Goal: Transaction & Acquisition: Purchase product/service

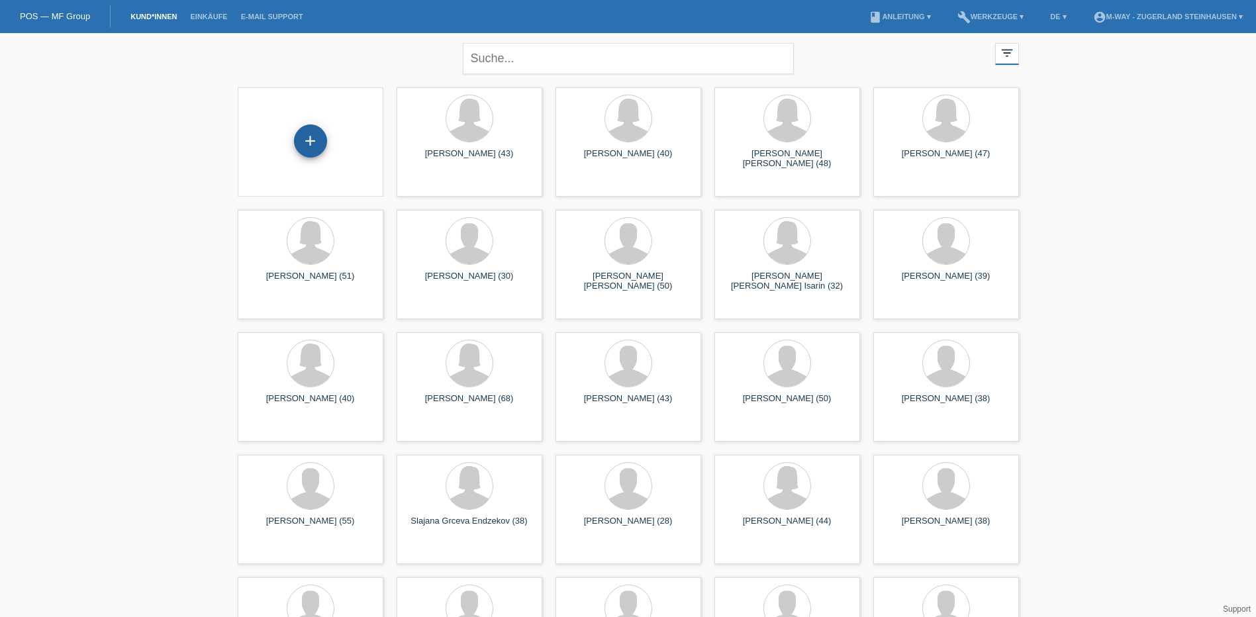
click at [311, 142] on div "+" at bounding box center [310, 140] width 33 height 33
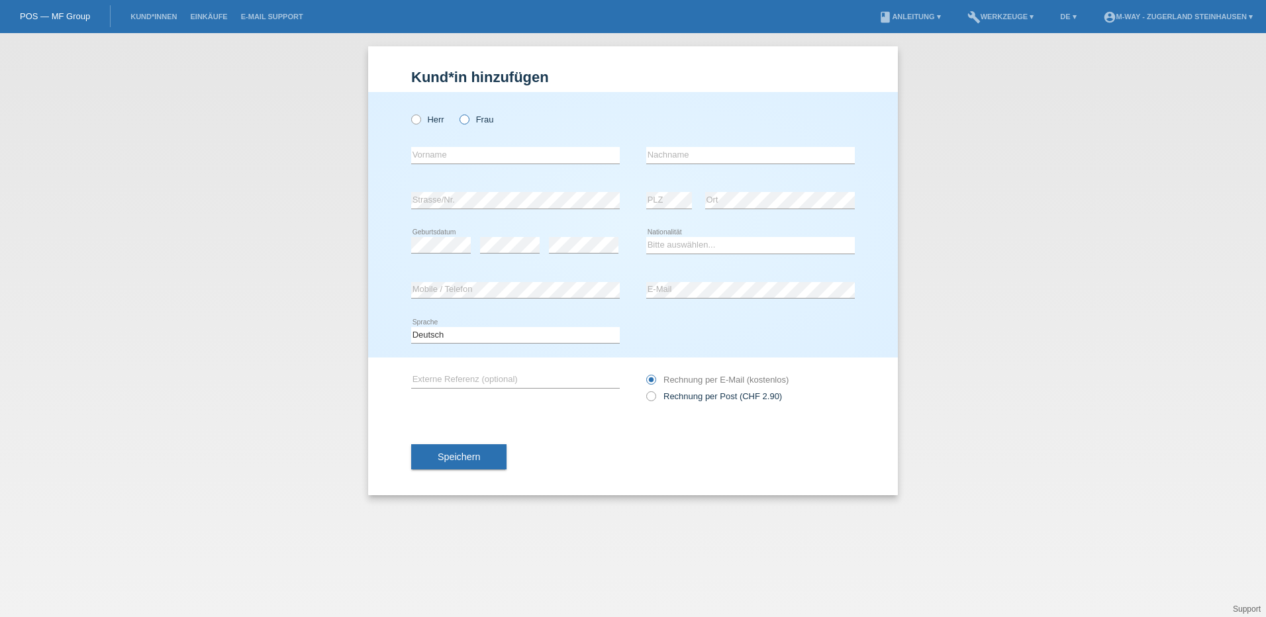
click at [458, 113] on icon at bounding box center [458, 113] width 0 height 0
click at [466, 115] on input "Frau" at bounding box center [464, 119] width 9 height 9
radio input "true"
click at [468, 148] on input "text" at bounding box center [515, 155] width 209 height 17
type input "Teute"
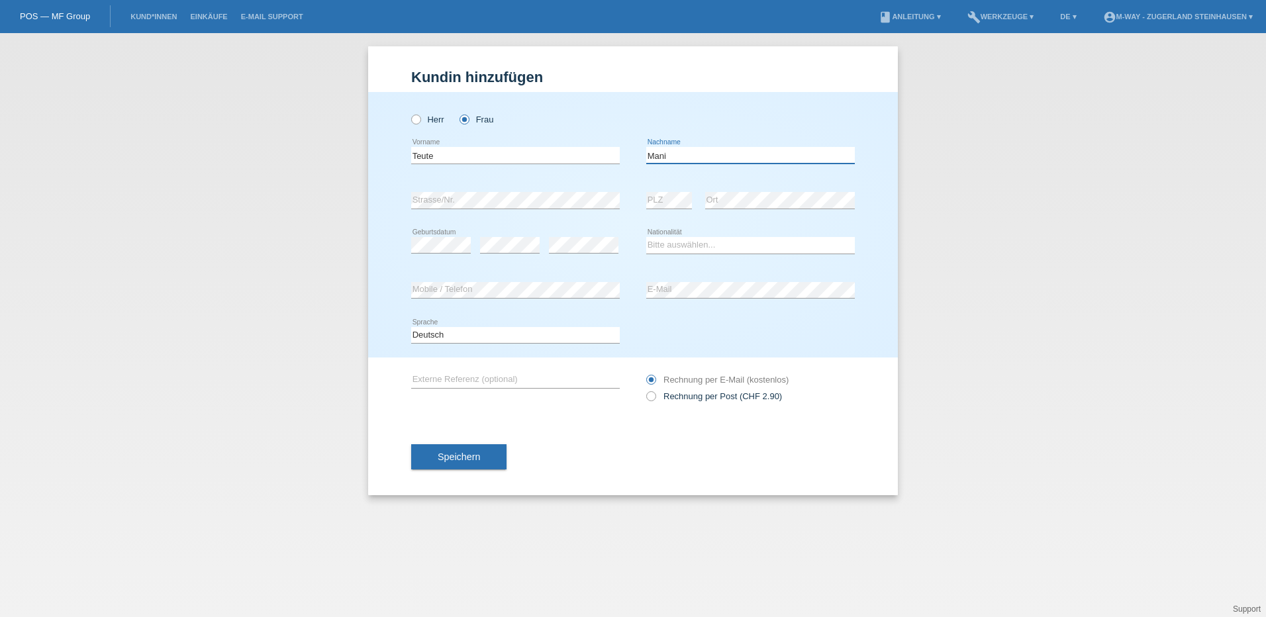
type input "Mani"
click at [673, 242] on select "Bitte auswählen... Schweiz Deutschland Liechtenstein Österreich ------------ Af…" at bounding box center [750, 245] width 209 height 16
select select "CH"
click at [646, 237] on select "Bitte auswählen... Schweiz Deutschland Liechtenstein Österreich ------------ Af…" at bounding box center [750, 245] width 209 height 16
click at [474, 452] on span "Speichern" at bounding box center [459, 457] width 42 height 11
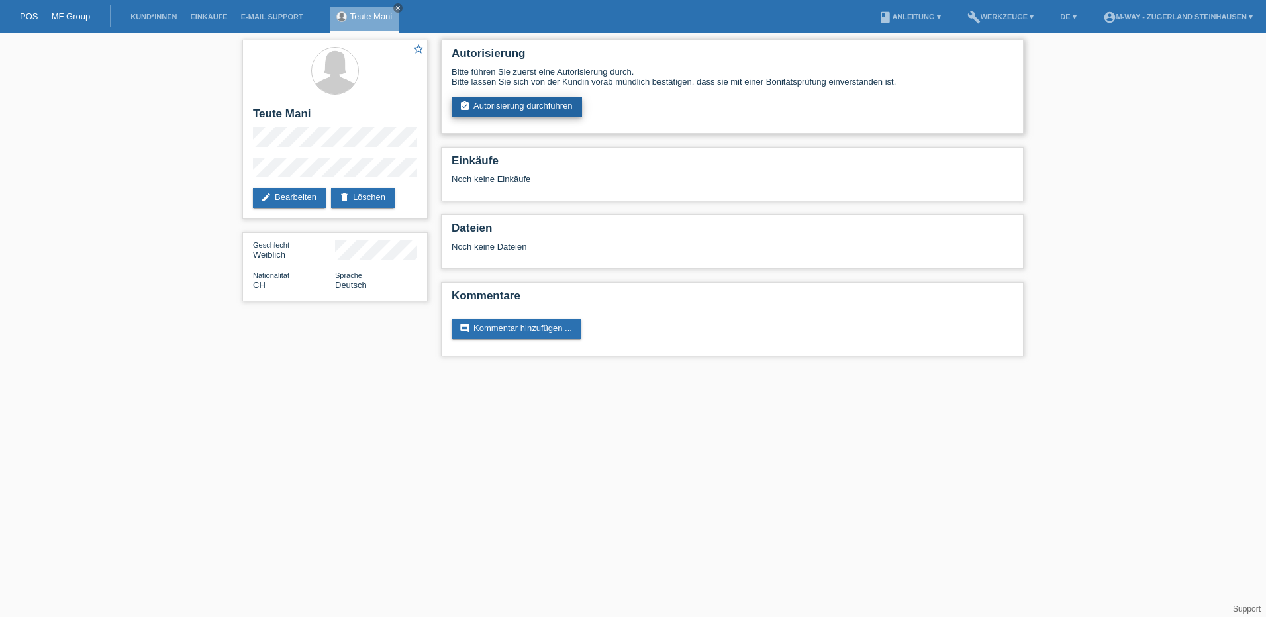
click at [529, 104] on link "assignment_turned_in Autorisierung durchführen" at bounding box center [517, 107] width 130 height 20
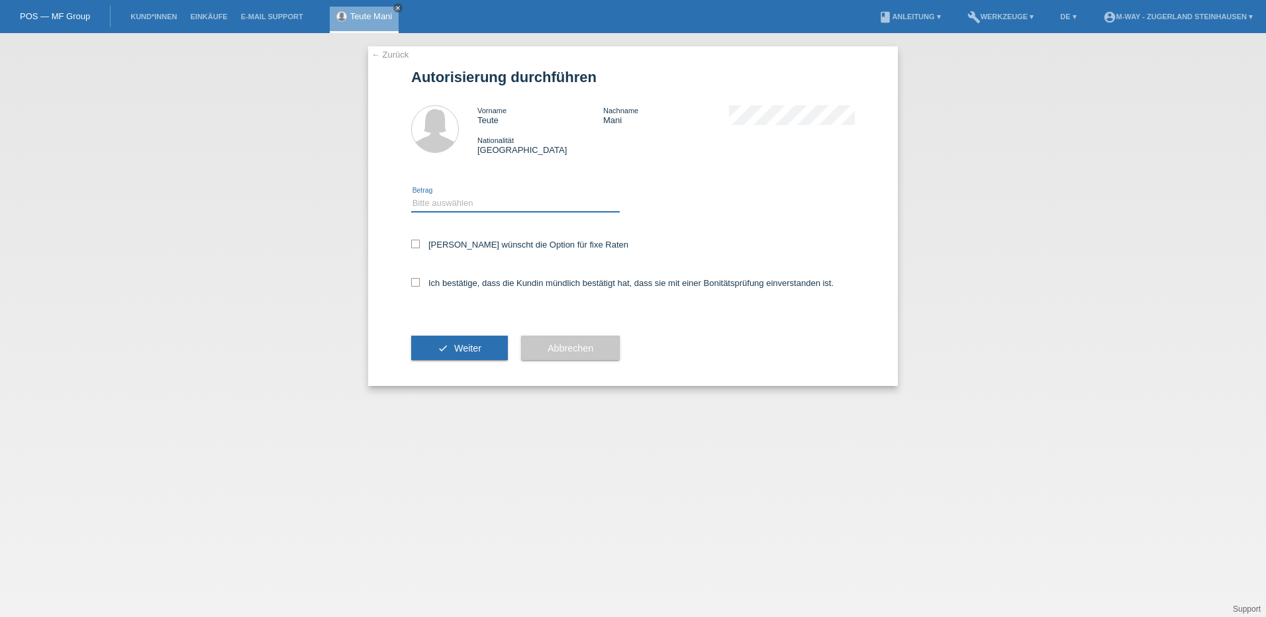
click at [444, 197] on select "Bitte auswählen CHF 1.00 - CHF 499.00 CHF 500.00 - CHF 1'999.00 CHF 2'000.00 - …" at bounding box center [515, 203] width 209 height 16
select select "3"
click at [411, 195] on select "Bitte auswählen CHF 1.00 - CHF 499.00 CHF 500.00 - CHF 1'999.00 CHF 2'000.00 - …" at bounding box center [515, 203] width 209 height 16
click at [415, 250] on div "Kundin wünscht die Option für fixe Raten" at bounding box center [633, 245] width 444 height 38
drag, startPoint x: 418, startPoint y: 242, endPoint x: 413, endPoint y: 264, distance: 22.5
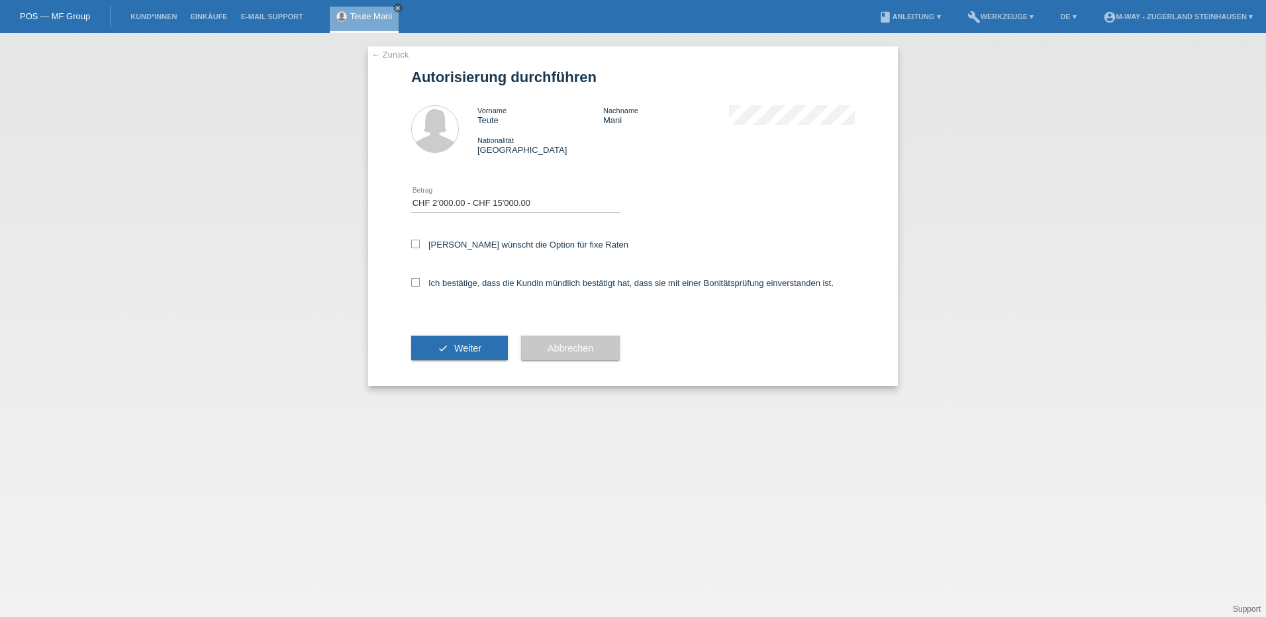
click at [417, 242] on icon at bounding box center [415, 244] width 9 height 9
click at [417, 242] on input "Kundin wünscht die Option für fixe Raten" at bounding box center [415, 244] width 9 height 9
checkbox input "true"
click at [415, 281] on icon at bounding box center [415, 282] width 9 height 9
click at [415, 281] on input "Ich bestätige, dass die Kundin mündlich bestätigt hat, dass sie mit einer Bonit…" at bounding box center [415, 282] width 9 height 9
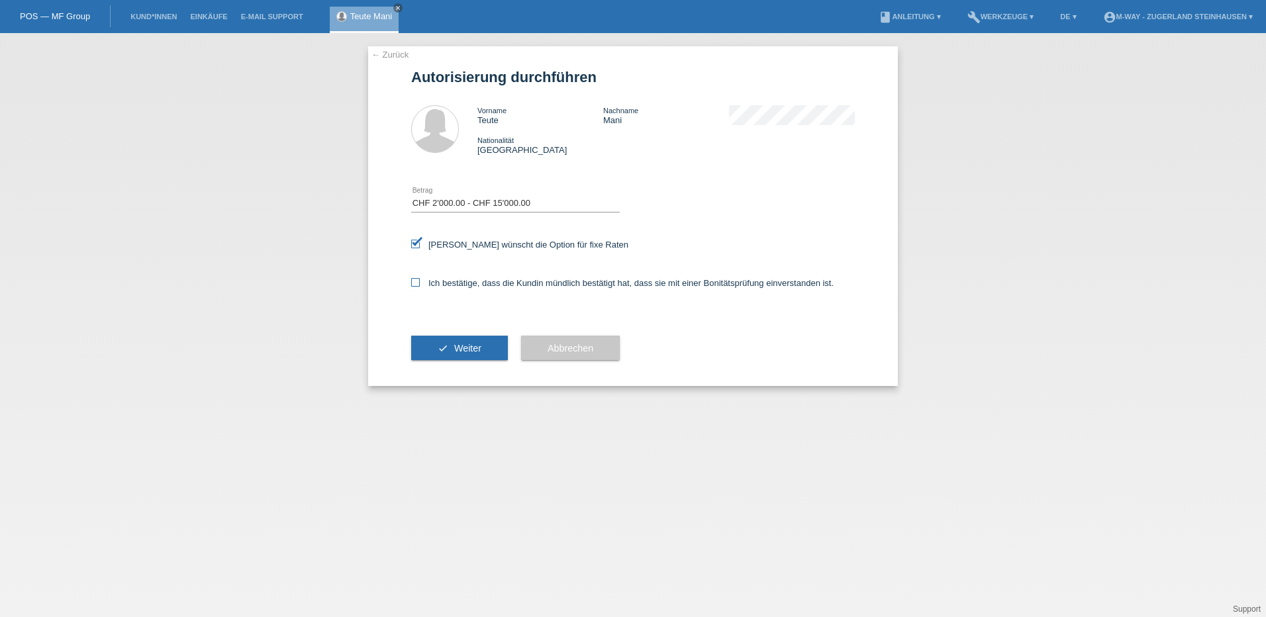
checkbox input "true"
click at [477, 344] on span "Weiter" at bounding box center [467, 348] width 27 height 11
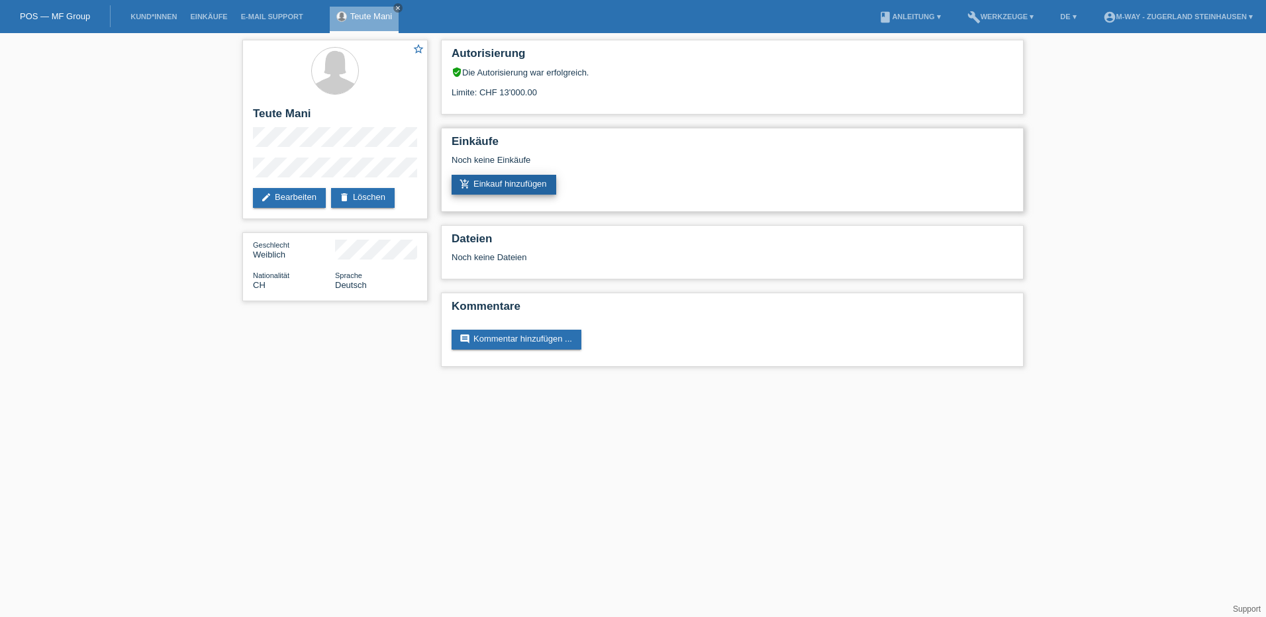
click at [512, 179] on link "add_shopping_cart Einkauf hinzufügen" at bounding box center [504, 185] width 105 height 20
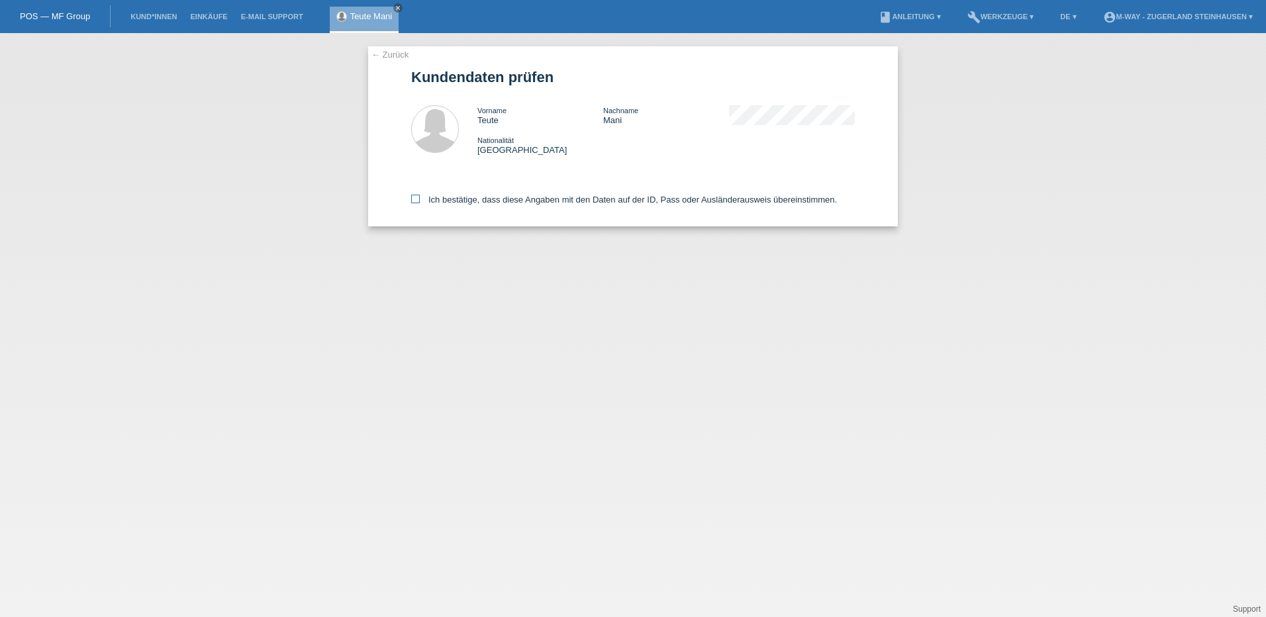
click at [411, 199] on icon at bounding box center [415, 199] width 9 height 9
click at [411, 199] on input "Ich bestätige, dass diese Angaben mit den Daten auf der ID, Pass oder Ausländer…" at bounding box center [415, 199] width 9 height 9
checkbox input "true"
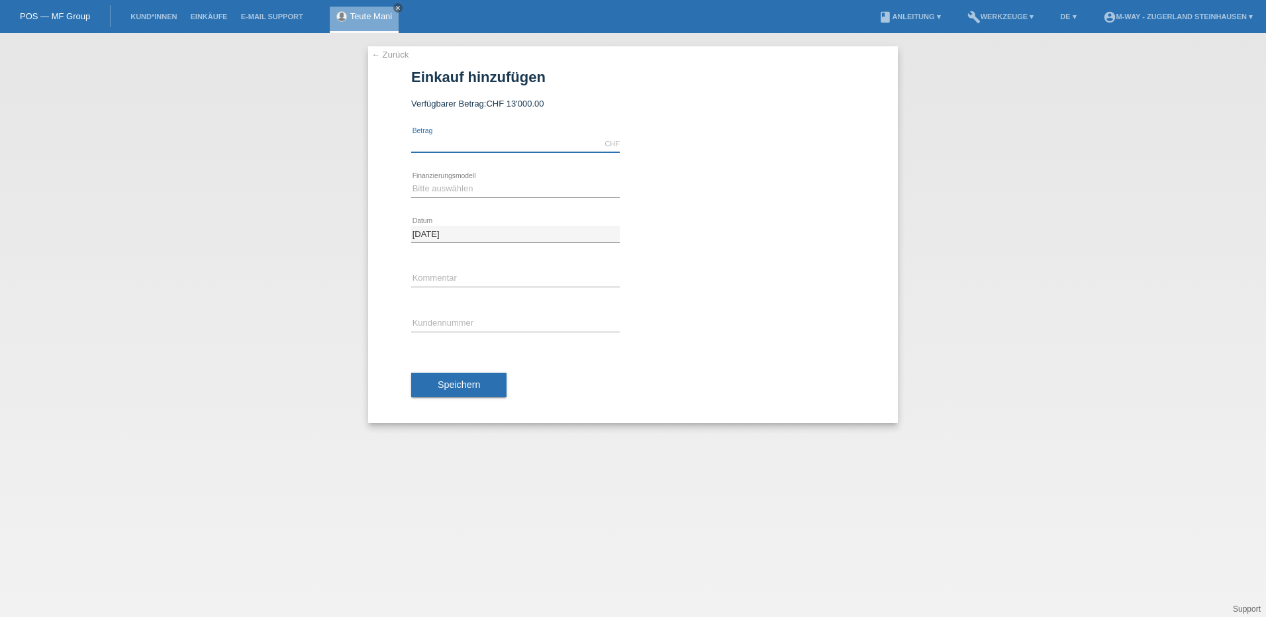
click at [450, 146] on input "text" at bounding box center [515, 144] width 209 height 17
type input "2999.00"
click at [550, 344] on div "error Kundennummer" at bounding box center [515, 324] width 209 height 45
click at [463, 182] on select "Bitte auswählen Fixe Raten Kauf auf Rechnung mit Teilzahlungsoption" at bounding box center [515, 189] width 209 height 16
select select "77"
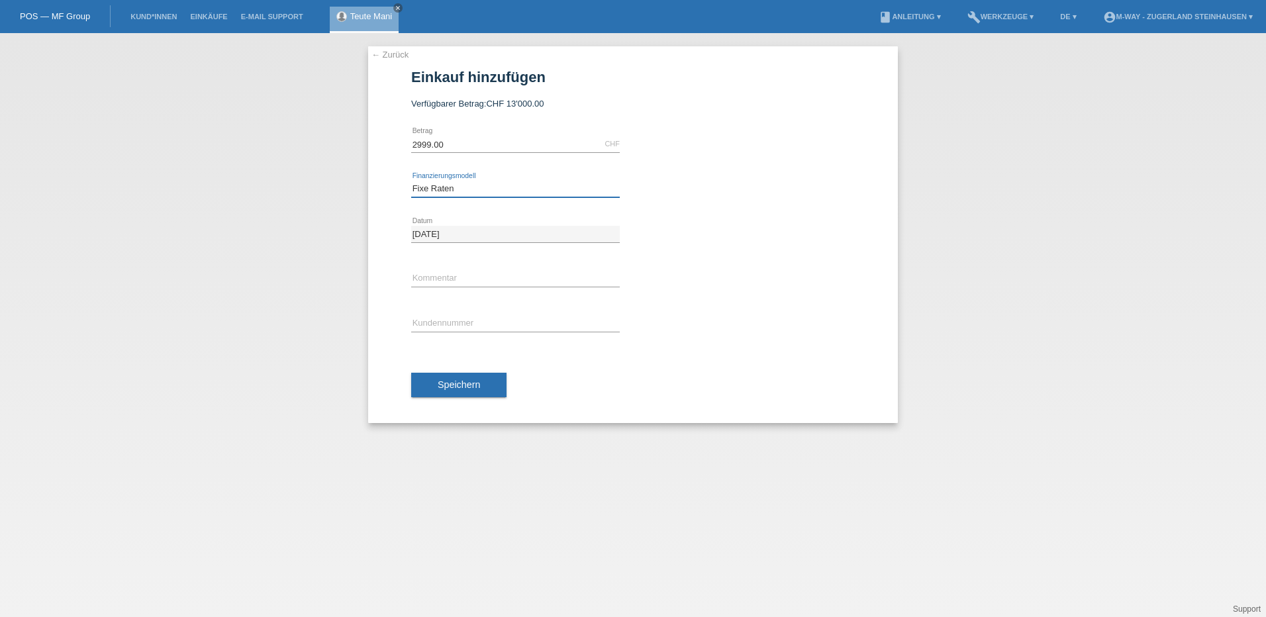
click at [411, 181] on select "Bitte auswählen Fixe Raten Kauf auf Rechnung mit Teilzahlungsoption" at bounding box center [515, 189] width 209 height 16
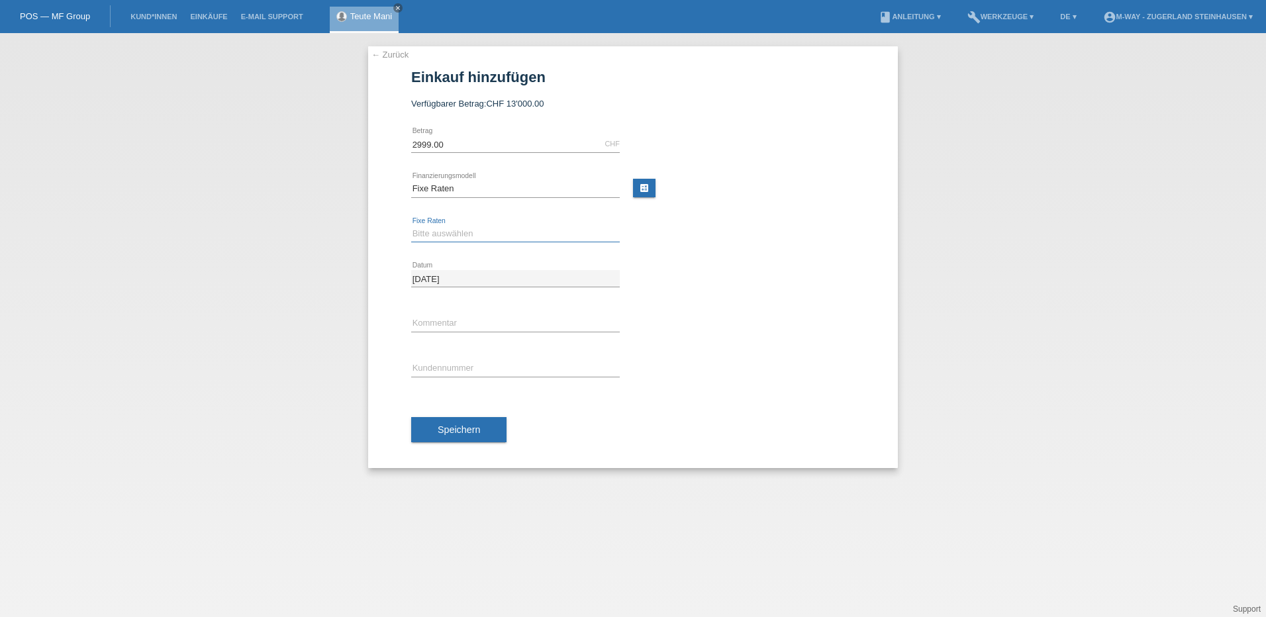
click at [436, 227] on select "Bitte auswählen 4 Raten 5 Raten 6 Raten 7 Raten 8 Raten 9 Raten 10 Raten 11 Rat…" at bounding box center [515, 234] width 209 height 16
select select "202"
click at [411, 226] on select "Bitte auswählen 4 Raten 5 Raten 6 Raten 7 Raten 8 Raten 9 Raten 10 Raten 11 Rat…" at bounding box center [515, 234] width 209 height 16
click at [437, 373] on input "text" at bounding box center [515, 368] width 209 height 17
type input "K166153"
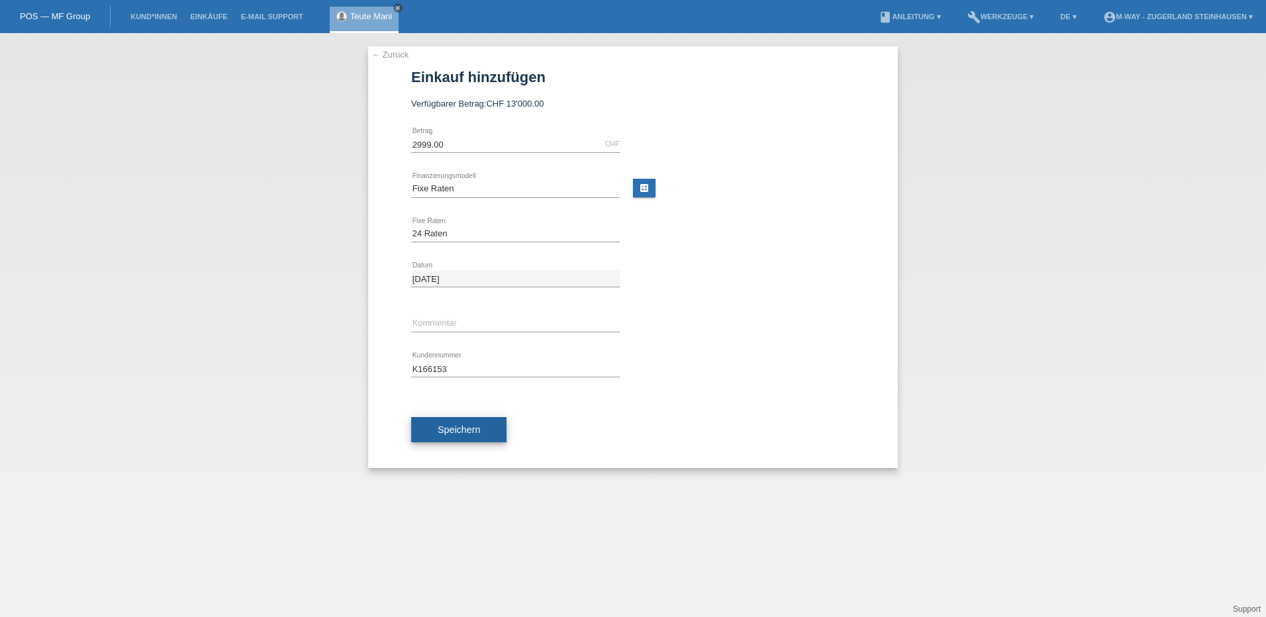
click at [446, 430] on span "Speichern" at bounding box center [459, 429] width 42 height 11
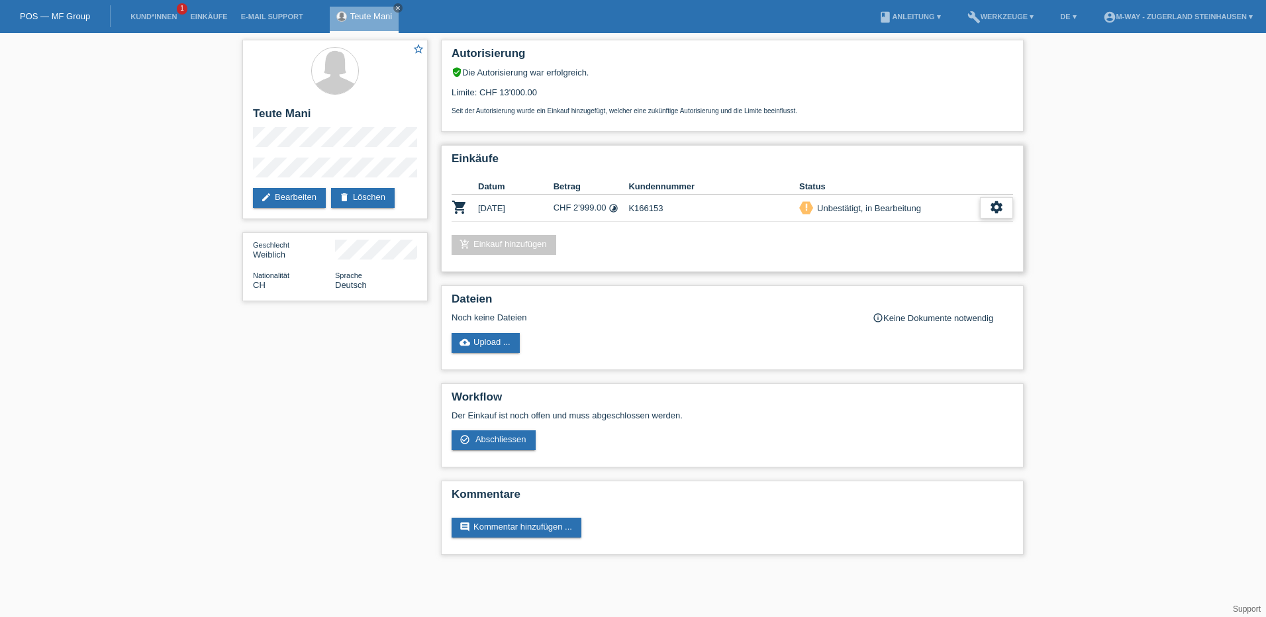
click at [1001, 205] on icon "settings" at bounding box center [996, 207] width 15 height 15
click at [901, 269] on span "Abschliessen" at bounding box center [889, 268] width 55 height 16
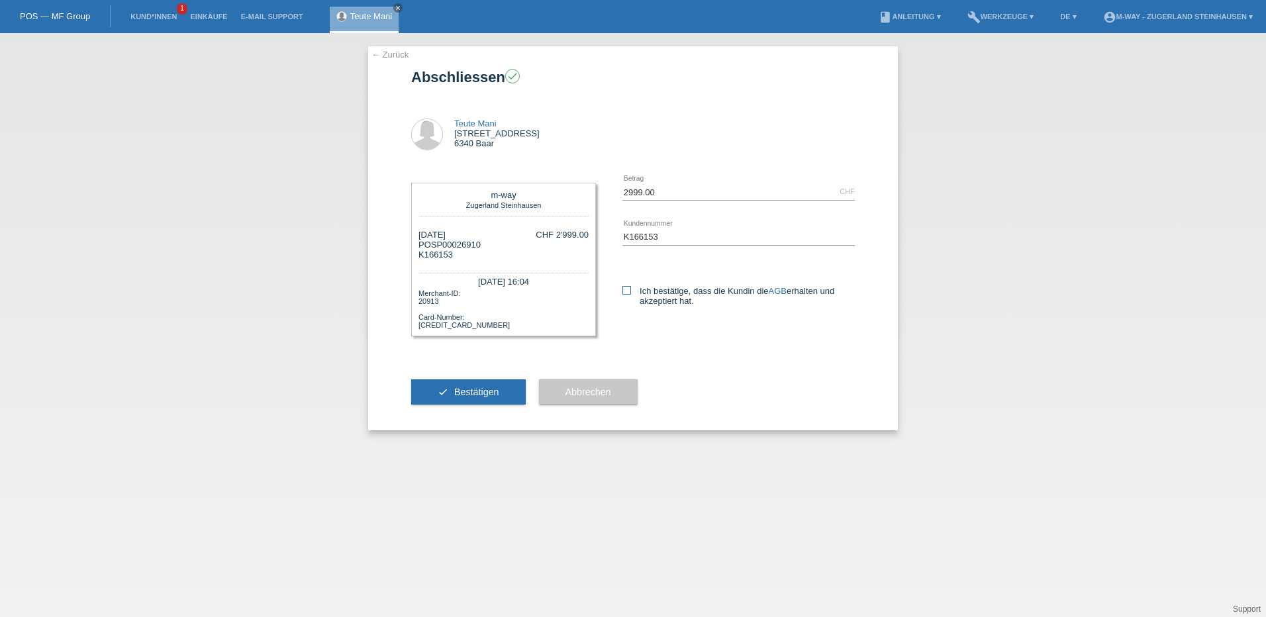
click at [624, 289] on icon at bounding box center [626, 290] width 9 height 9
click at [624, 289] on input "Ich bestätige, dass die Kundin die AGB erhalten und akzeptiert hat." at bounding box center [626, 290] width 9 height 9
checkbox input "true"
click at [479, 393] on span "Bestätigen" at bounding box center [476, 392] width 45 height 11
